Goal: Task Accomplishment & Management: Complete application form

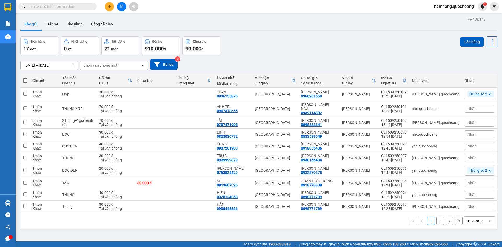
click at [110, 7] on icon "plus" at bounding box center [109, 6] width 3 height 0
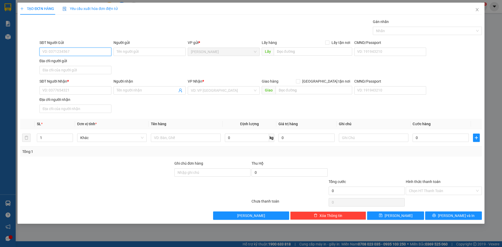
click at [79, 51] on input "SĐT Người Gửi" at bounding box center [76, 52] width 72 height 8
type input "0563662489"
click at [101, 64] on div "0563662489 - TRẦN THỊ ÁNH TUYẾT" at bounding box center [76, 62] width 66 height 6
type input "TRẦN THỊ ÁNH TUYẾT"
type input "0563662489"
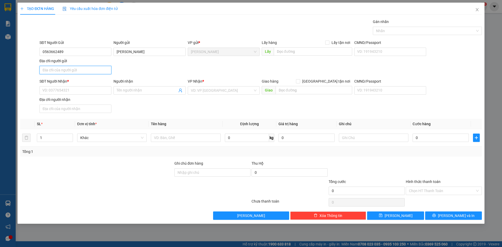
drag, startPoint x: 64, startPoint y: 71, endPoint x: 62, endPoint y: 67, distance: 3.6
click at [64, 71] on input "Địa chỉ người gửi" at bounding box center [76, 70] width 72 height 8
type input "PHƯỜNG MỸ TRÀ, ĐỒNG THÁP"
click at [57, 89] on input "SĐT Người Nhận *" at bounding box center [76, 90] width 72 height 8
type input "0979624610"
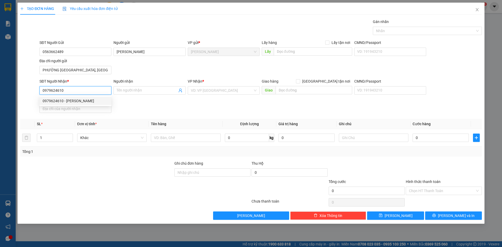
click at [88, 101] on div "0979624610 - NGUYỄN VĂN TRƯỜNG" at bounding box center [76, 101] width 66 height 6
type input "NGUYỄN VĂN TRƯỜNG"
type input "0979624610"
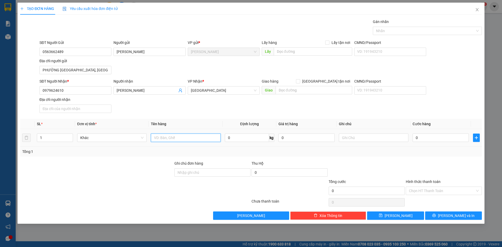
click at [174, 138] on input "text" at bounding box center [186, 138] width 70 height 8
type input "50.000.000 VND"
click at [426, 137] on input "0" at bounding box center [441, 138] width 56 height 8
type input "1"
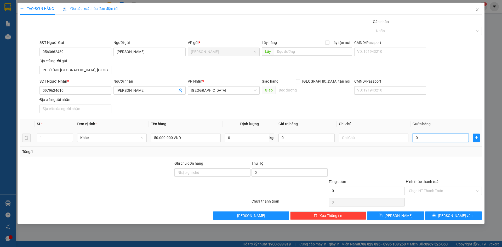
type input "1"
type input "13"
type input "130"
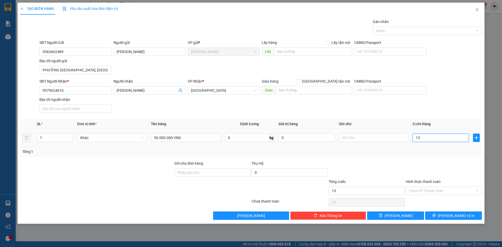
type input "130"
type input "1.300"
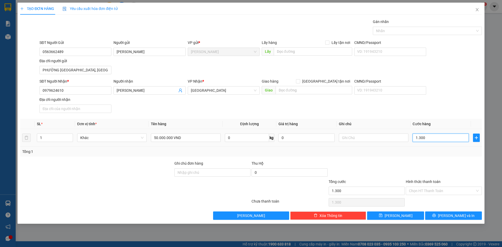
type input "13.000"
type input "130.000"
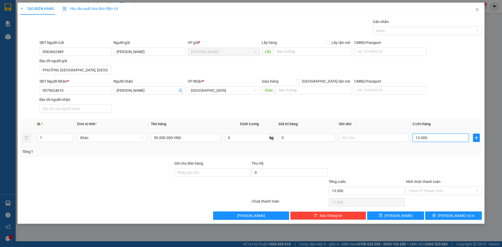
type input "130.000"
click at [447, 30] on div at bounding box center [424, 31] width 101 height 6
type input "130.000"
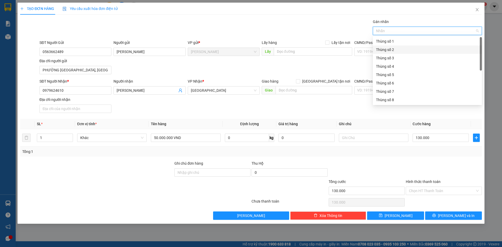
click at [400, 52] on div "Thùng số 2" at bounding box center [427, 50] width 103 height 6
click at [440, 173] on div at bounding box center [443, 170] width 77 height 18
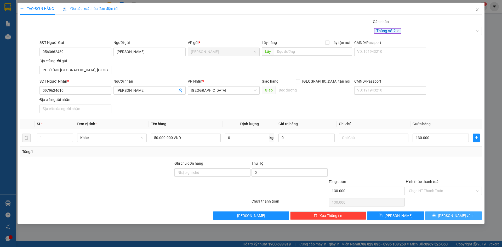
click at [457, 217] on span "Lưu và In" at bounding box center [456, 216] width 37 height 6
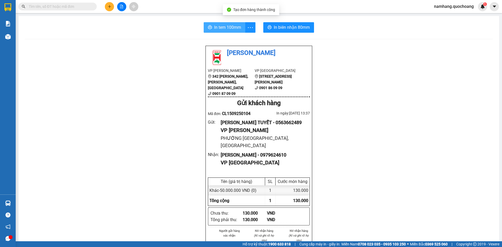
click at [221, 27] on span "In tem 100mm" at bounding box center [227, 27] width 27 height 7
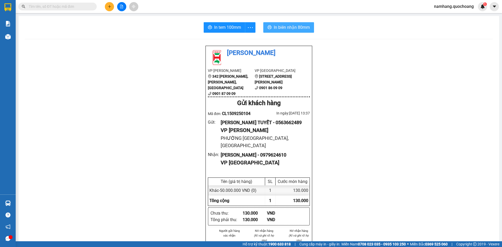
click at [288, 27] on span "In biên nhận 80mm" at bounding box center [292, 27] width 36 height 7
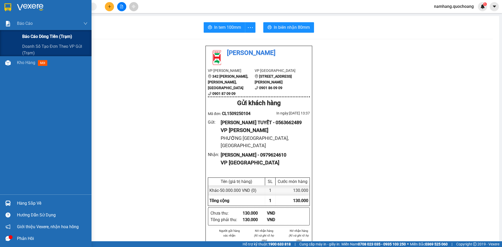
click at [27, 31] on div "Báo cáo dòng tiền (trạm)" at bounding box center [54, 36] width 65 height 13
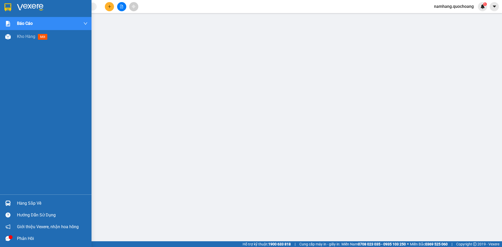
click at [22, 200] on div "Hàng sắp về" at bounding box center [52, 204] width 71 height 8
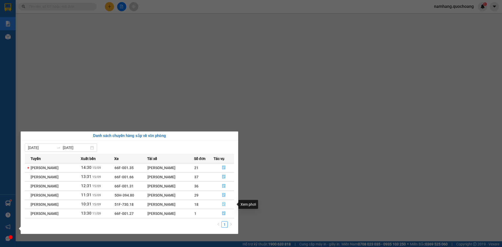
click at [224, 203] on icon "file-done" at bounding box center [224, 204] width 4 height 4
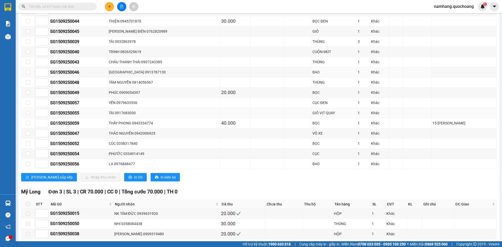
scroll to position [228, 0]
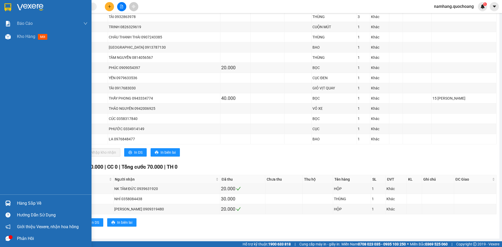
click at [37, 204] on div "Hàng sắp về" at bounding box center [52, 204] width 71 height 8
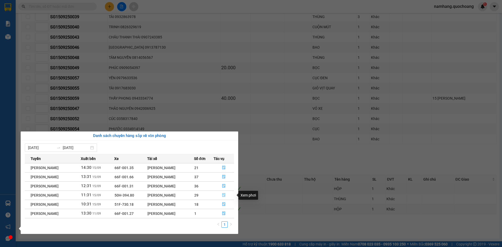
click at [225, 192] on button "button" at bounding box center [224, 195] width 20 height 8
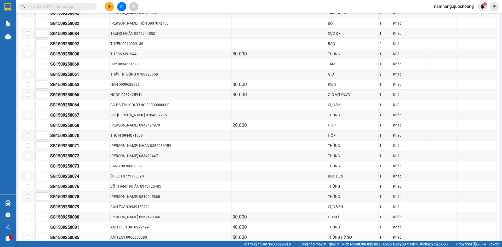
scroll to position [244, 0]
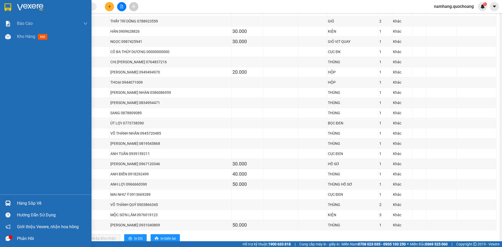
click at [20, 203] on div "Hàng sắp về" at bounding box center [52, 204] width 71 height 8
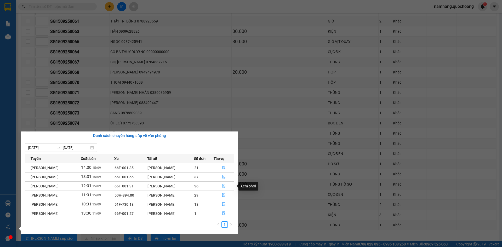
click at [228, 187] on button "button" at bounding box center [224, 186] width 20 height 8
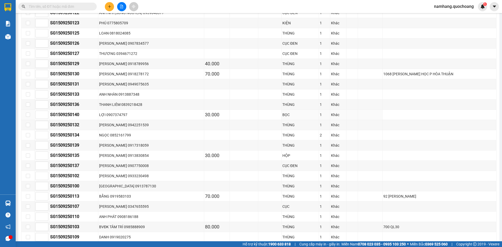
scroll to position [391, 0]
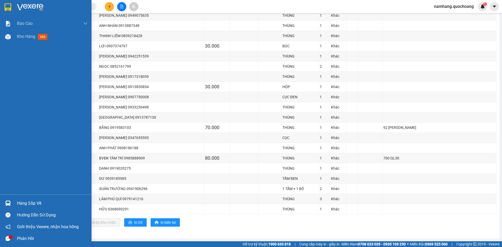
click at [15, 202] on div "Hàng sắp về" at bounding box center [46, 204] width 92 height 12
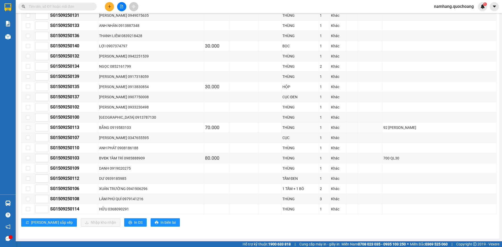
click at [279, 125] on section "Kết quả tìm kiếm ( 0 ) Bộ lọc No Data namhang.quochoang 1 Báo cáo Báo cáo dòng …" at bounding box center [251, 123] width 502 height 247
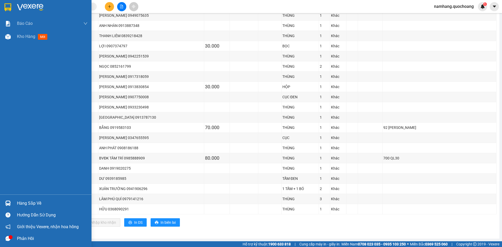
click at [32, 205] on div "Hàng sắp về" at bounding box center [52, 204] width 71 height 8
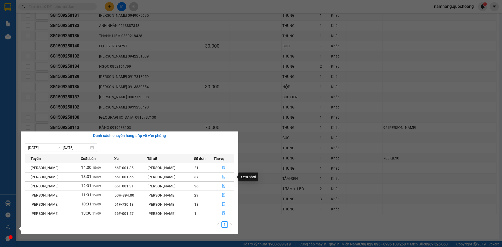
click at [224, 177] on icon "file-done" at bounding box center [224, 177] width 4 height 4
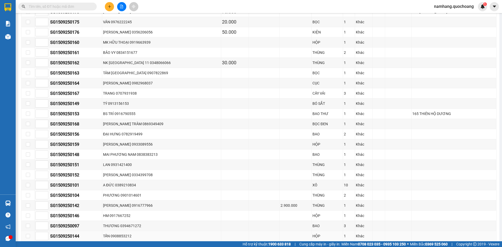
scroll to position [273, 0]
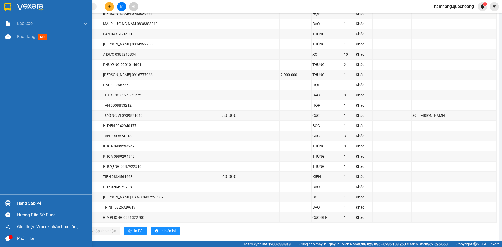
click at [12, 202] on div at bounding box center [7, 203] width 9 height 9
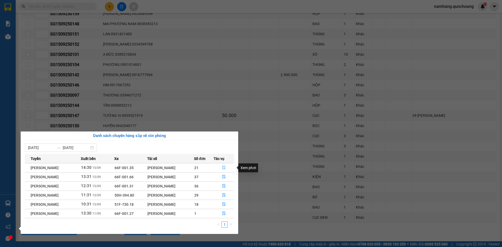
click at [224, 168] on icon "file-done" at bounding box center [224, 168] width 4 height 4
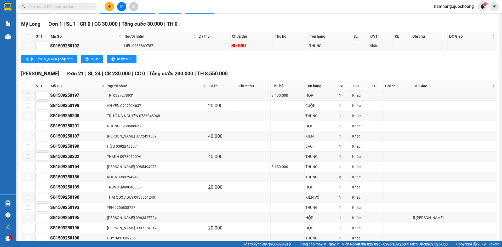
scroll to position [107, 0]
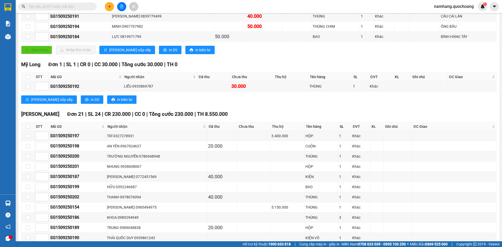
click at [110, 7] on icon "plus" at bounding box center [110, 7] width 4 height 4
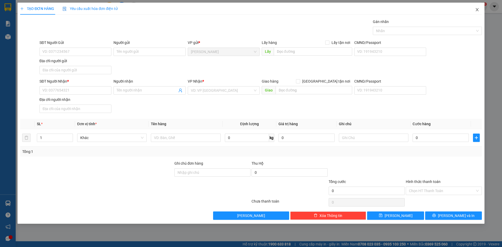
click at [480, 10] on span "Close" at bounding box center [477, 10] width 15 height 15
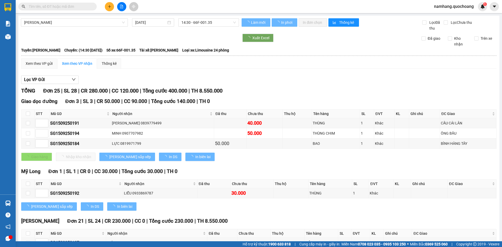
click at [70, 7] on input "text" at bounding box center [60, 7] width 62 height 6
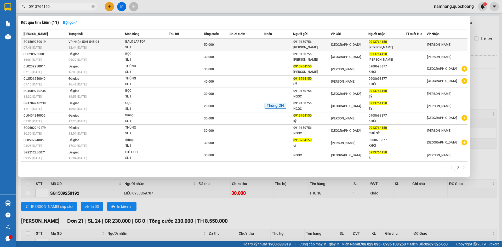
type input "0913764150"
click at [193, 44] on td at bounding box center [186, 45] width 35 height 12
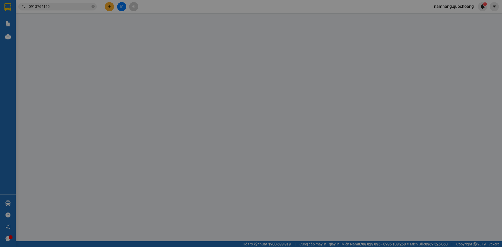
type input "0919150756"
type input "VÕ HÀ BÍCH NGỌC"
type input "256/19141 DƯƠNG QUÃNG HÀM P5 GÒ VẤP"
type input "0913764150"
type input "VÕ VĂN SỸ"
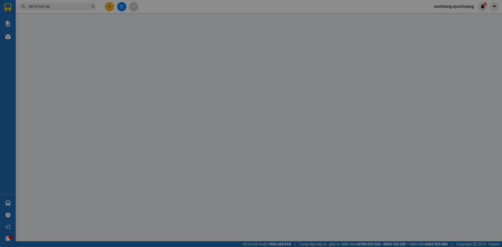
type input "50.000"
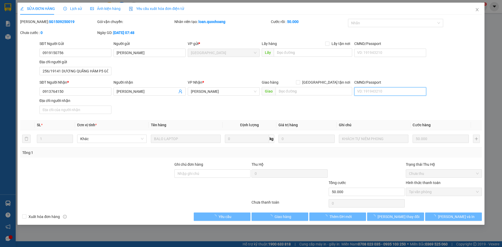
click at [377, 91] on input "CMND/Passport" at bounding box center [390, 91] width 72 height 8
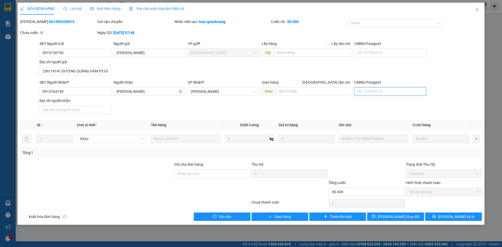
click at [377, 91] on input "CMND/Passport" at bounding box center [390, 91] width 72 height 8
type input "087062001545"
click at [61, 109] on input "Địa chỉ người nhận" at bounding box center [76, 110] width 72 height 8
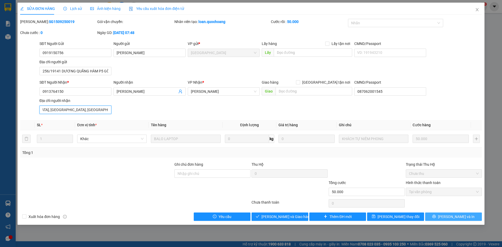
type input "TỔ 1, THUẬN TRUNG, HÒA THUẬN, TP CAO LÃNH, ĐỒNG THÁP"
click at [464, 218] on span "Lưu và In" at bounding box center [456, 217] width 37 height 6
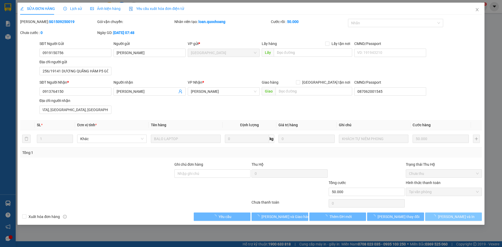
scroll to position [0, 0]
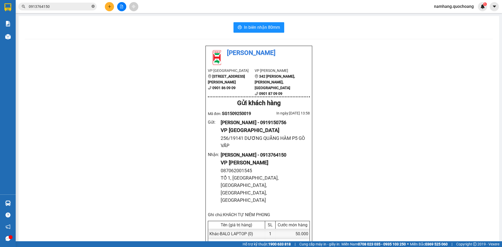
click at [93, 7] on icon "close-circle" at bounding box center [93, 6] width 3 height 3
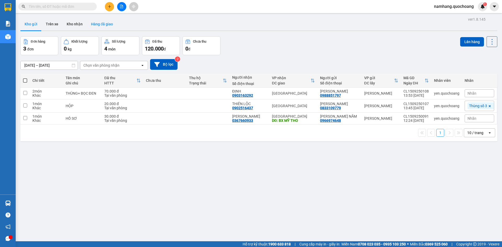
click at [98, 22] on button "Hàng đã giao" at bounding box center [102, 24] width 30 height 13
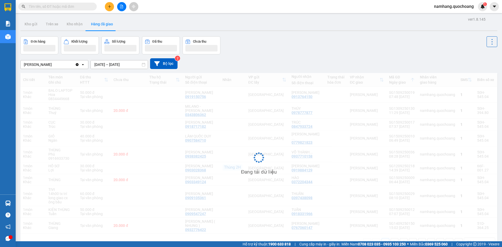
click at [119, 65] on input "[DATE] – [DATE]" at bounding box center [119, 64] width 57 height 8
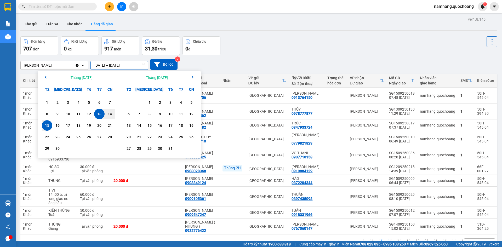
click at [339, 55] on div "Cao Lãnh Clear value open 13/09/2025 – 15/09/2025 Press the down arrow key to i…" at bounding box center [258, 64] width 477 height 19
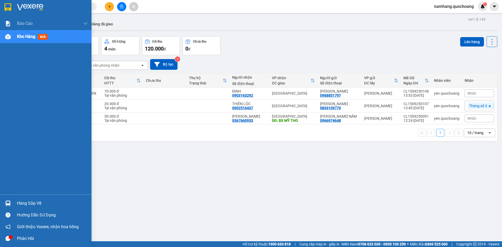
click at [20, 239] on div "Phản hồi" at bounding box center [52, 239] width 71 height 8
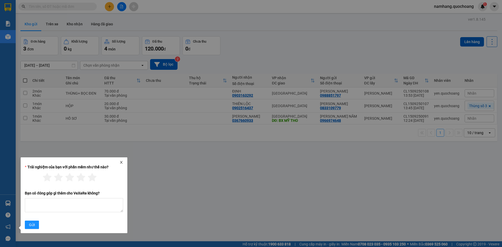
click at [120, 164] on icon "close" at bounding box center [122, 163] width 4 height 4
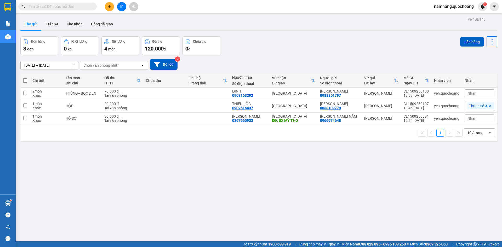
click at [75, 4] on input "text" at bounding box center [60, 7] width 62 height 6
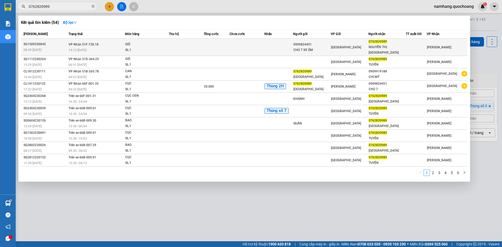
type input "0762820989"
click at [174, 46] on td at bounding box center [186, 47] width 35 height 17
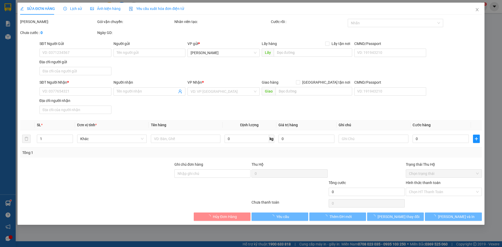
type input "0909824451"
type input "CHÚ 7 XE ÔM"
type input "0762820989"
type input "NGUYỄN THỊ HỒNG BIÊN"
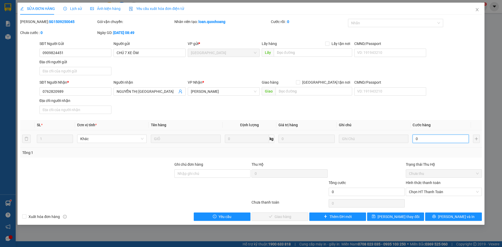
click at [422, 142] on input "0" at bounding box center [441, 139] width 56 height 8
type input "2"
type input "20"
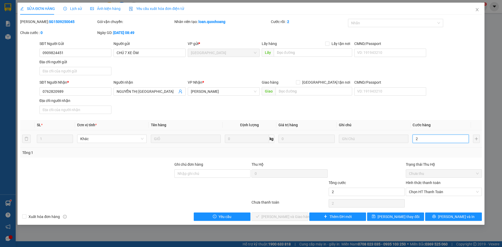
type input "20"
type input "200"
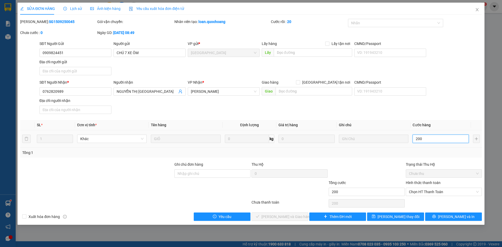
type input "2.000"
type input "20.000"
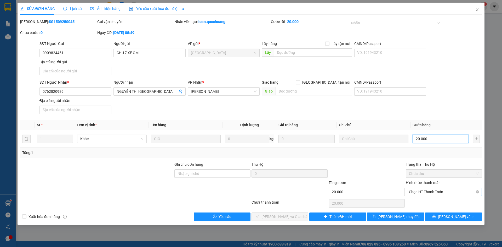
click at [428, 188] on span "Chọn HT Thanh Toán" at bounding box center [444, 192] width 70 height 8
type input "20.000"
click at [428, 200] on div "Tại văn phòng" at bounding box center [444, 203] width 70 height 6
type input "0"
click at [294, 215] on span "Lưu và Giao hàng" at bounding box center [287, 217] width 50 height 6
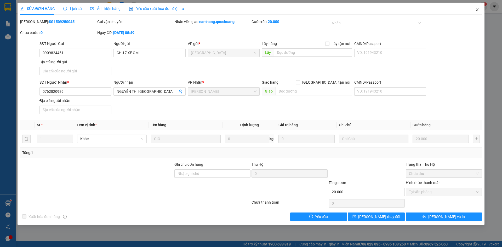
click at [478, 9] on icon "close" at bounding box center [477, 10] width 4 height 4
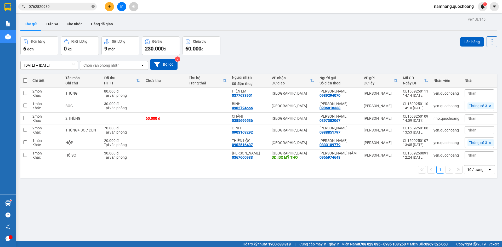
click at [94, 8] on icon "close-circle" at bounding box center [93, 6] width 3 height 3
click at [82, 7] on input "text" at bounding box center [60, 7] width 62 height 6
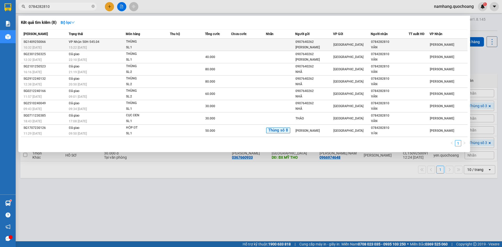
type input "0784282810"
click at [169, 40] on span "THÙNG SL: 1" at bounding box center [148, 44] width 44 height 11
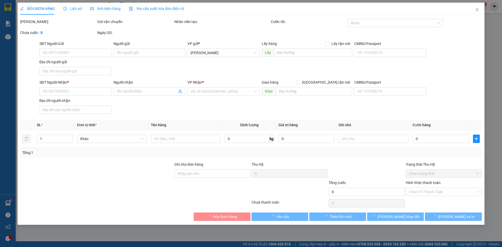
type input "0907640262"
type input "LÊ MINH NHÃ"
type input "51/34 LÊ ĐẠI HÀNH P PHÚ THỌ"
type input "0784282810"
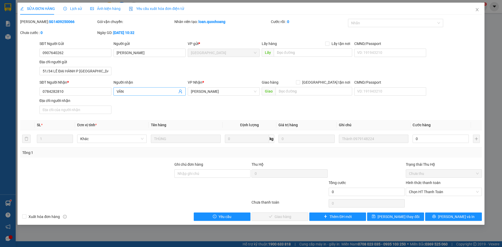
click at [130, 94] on input "VÂN" at bounding box center [147, 92] width 60 height 6
type input "TRẦN NGỌC ÁNH VÂN"
click at [393, 94] on input "CMND/Passport" at bounding box center [390, 91] width 72 height 8
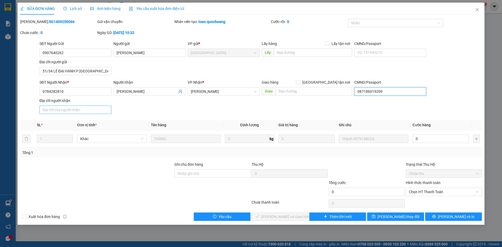
type input "087186019209"
click at [93, 108] on input "Địa chỉ người nhận" at bounding box center [76, 110] width 72 height 8
type input "TỔ 09, TỊNH CHÂU, TỊNH THỚI, TP CAO LÃNH, ĐỒNG THÁP"
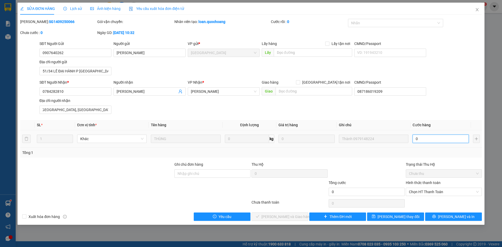
click at [414, 139] on input "0" at bounding box center [441, 139] width 56 height 8
type input "2"
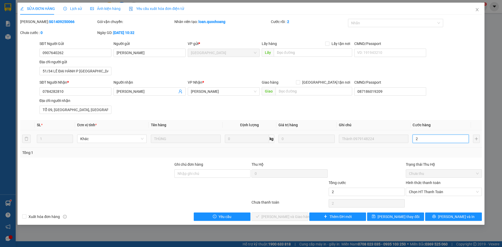
type input "20"
type input "200"
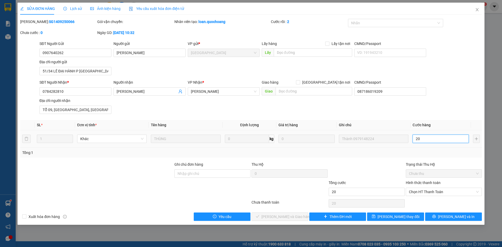
type input "200"
type input "2.000"
type input "20.000"
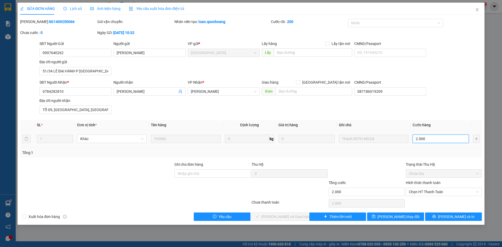
type input "20.000"
click at [444, 193] on span "Chọn HT Thanh Toán" at bounding box center [444, 192] width 70 height 8
type input "20.000"
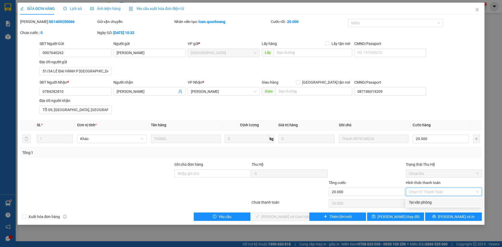
click at [442, 201] on div "Tại văn phòng" at bounding box center [444, 203] width 70 height 6
type input "0"
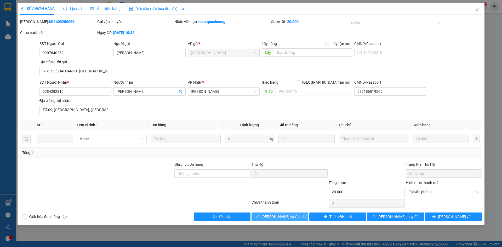
click at [297, 217] on button "Lưu và Giao hàng" at bounding box center [280, 217] width 57 height 8
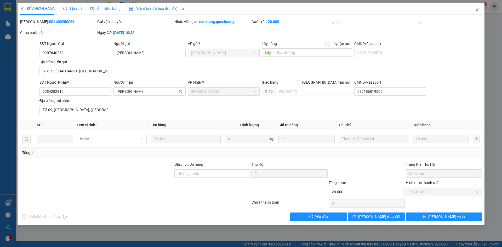
click at [477, 10] on icon "close" at bounding box center [477, 9] width 3 height 3
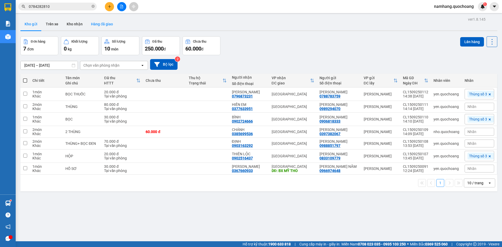
click at [95, 25] on button "Hàng đã giao" at bounding box center [102, 24] width 30 height 13
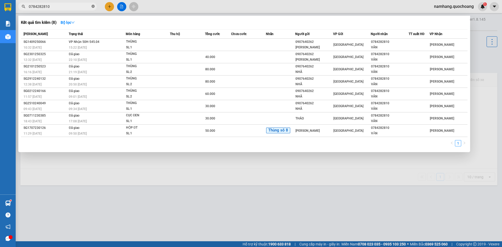
click at [93, 7] on icon "close-circle" at bounding box center [93, 6] width 3 height 3
